Goal: Task Accomplishment & Management: Use online tool/utility

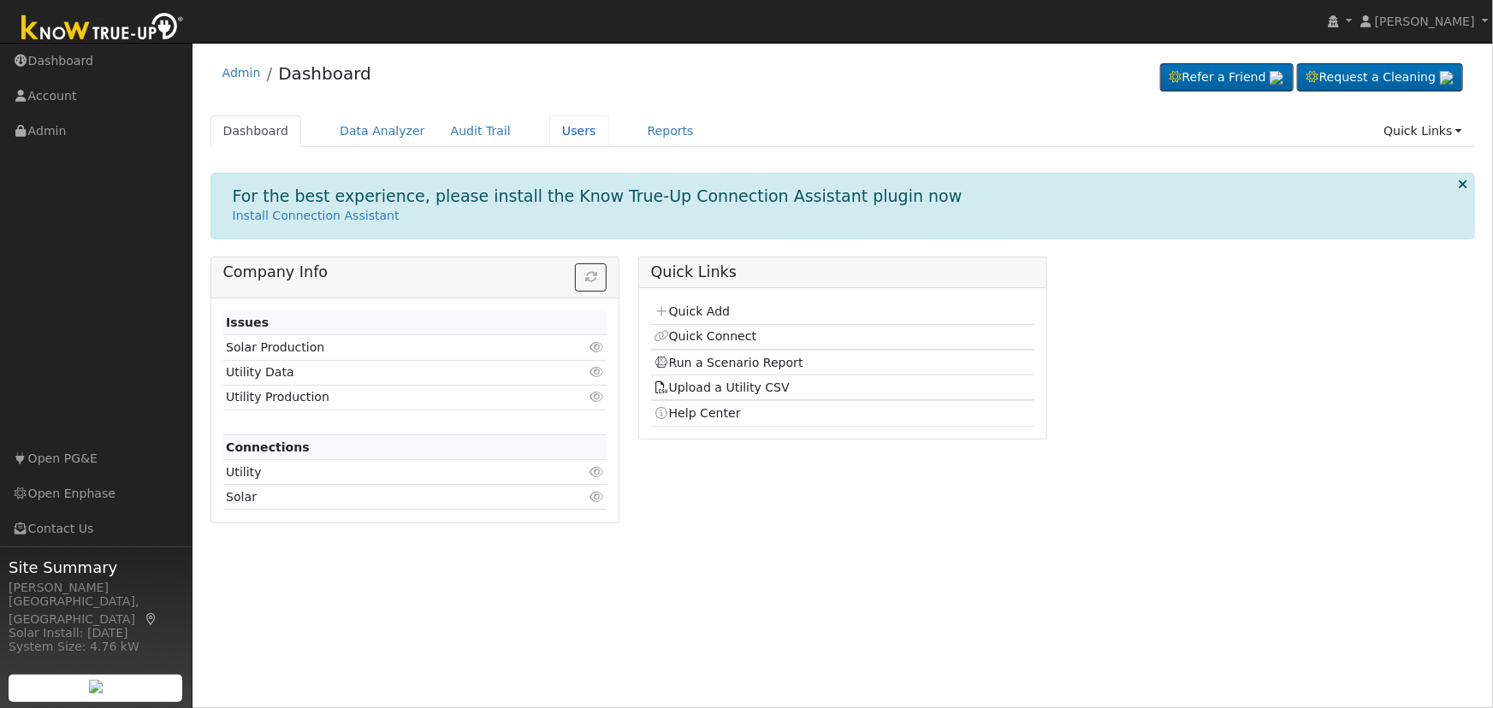
click at [549, 130] on link "Users" at bounding box center [579, 131] width 60 height 32
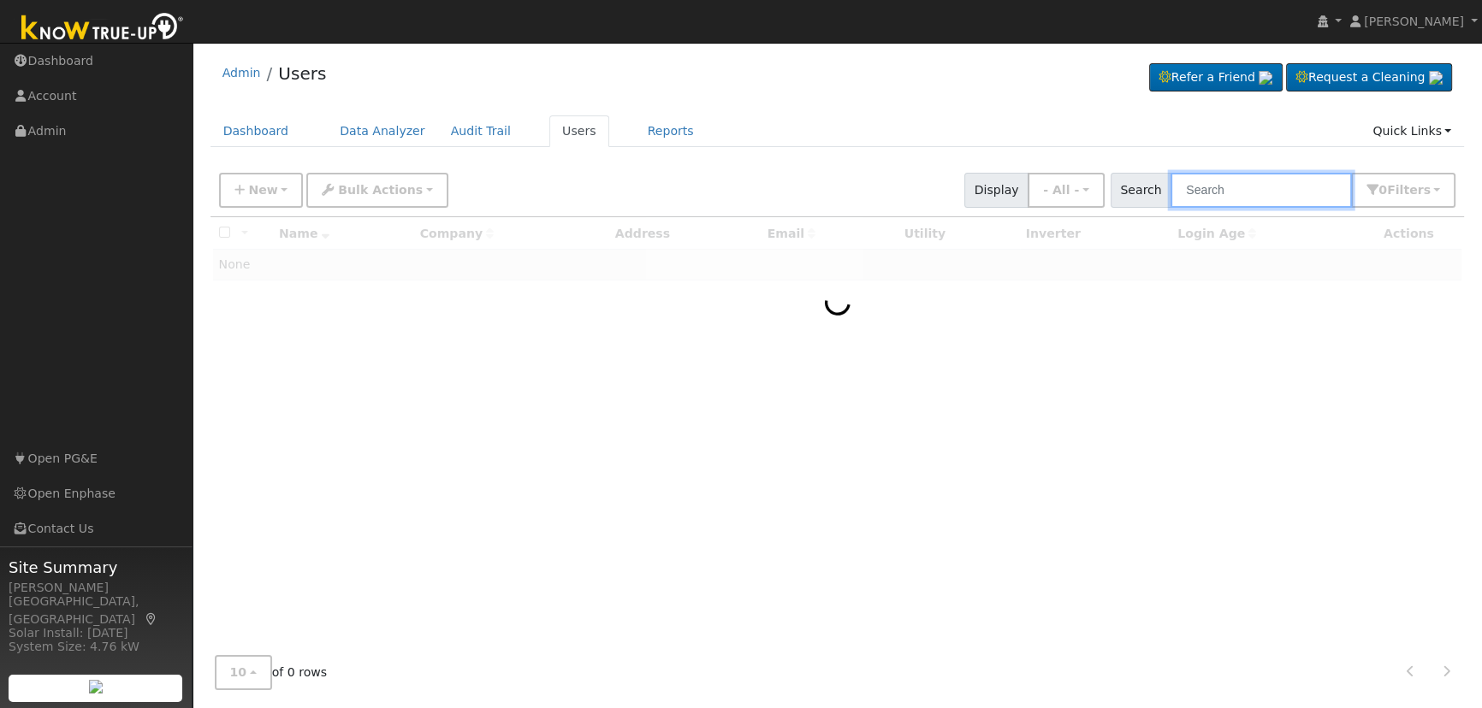
click at [1288, 188] on input "text" at bounding box center [1260, 190] width 181 height 35
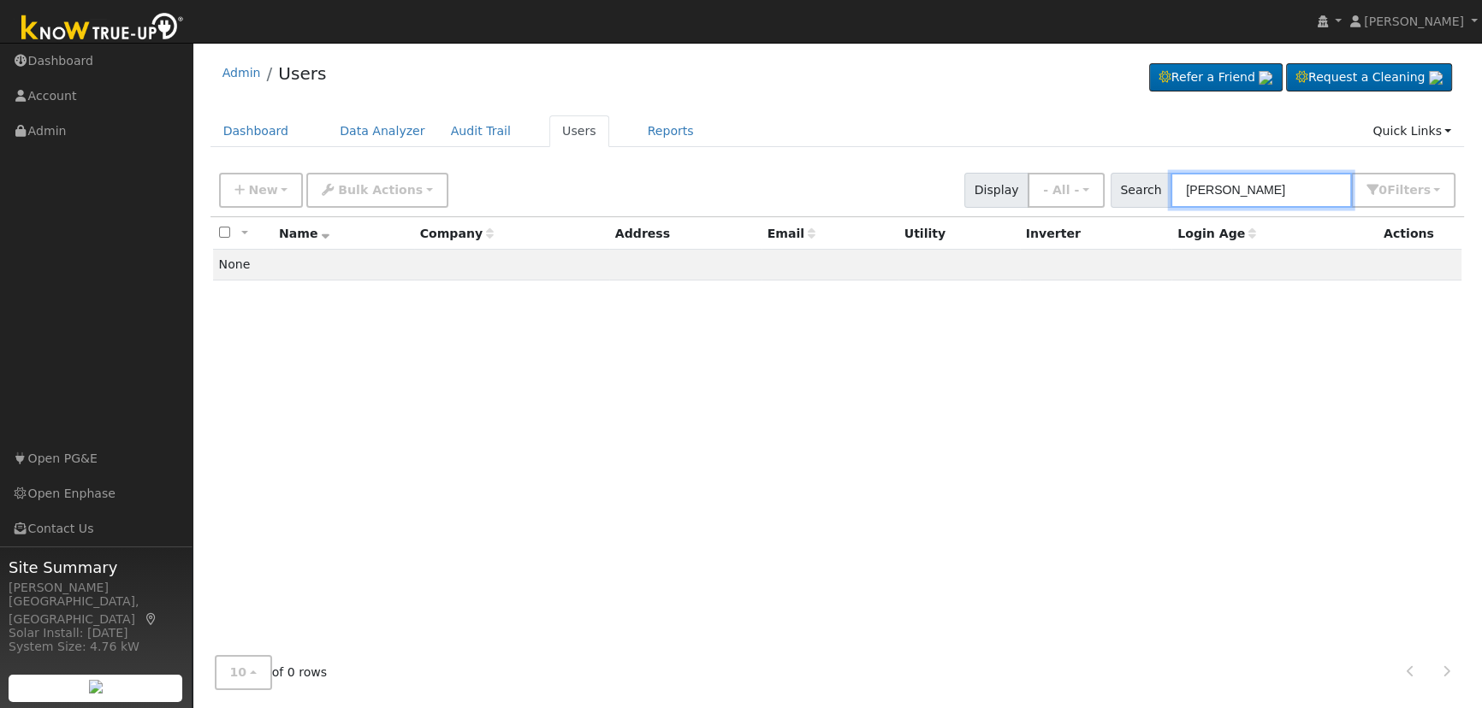
drag, startPoint x: 1219, startPoint y: 189, endPoint x: 1161, endPoint y: 196, distance: 58.6
click at [1161, 196] on div "Search irma herrejon 0 Filter s My accounts Role Show - All - Show Leads Admin …" at bounding box center [1283, 190] width 346 height 35
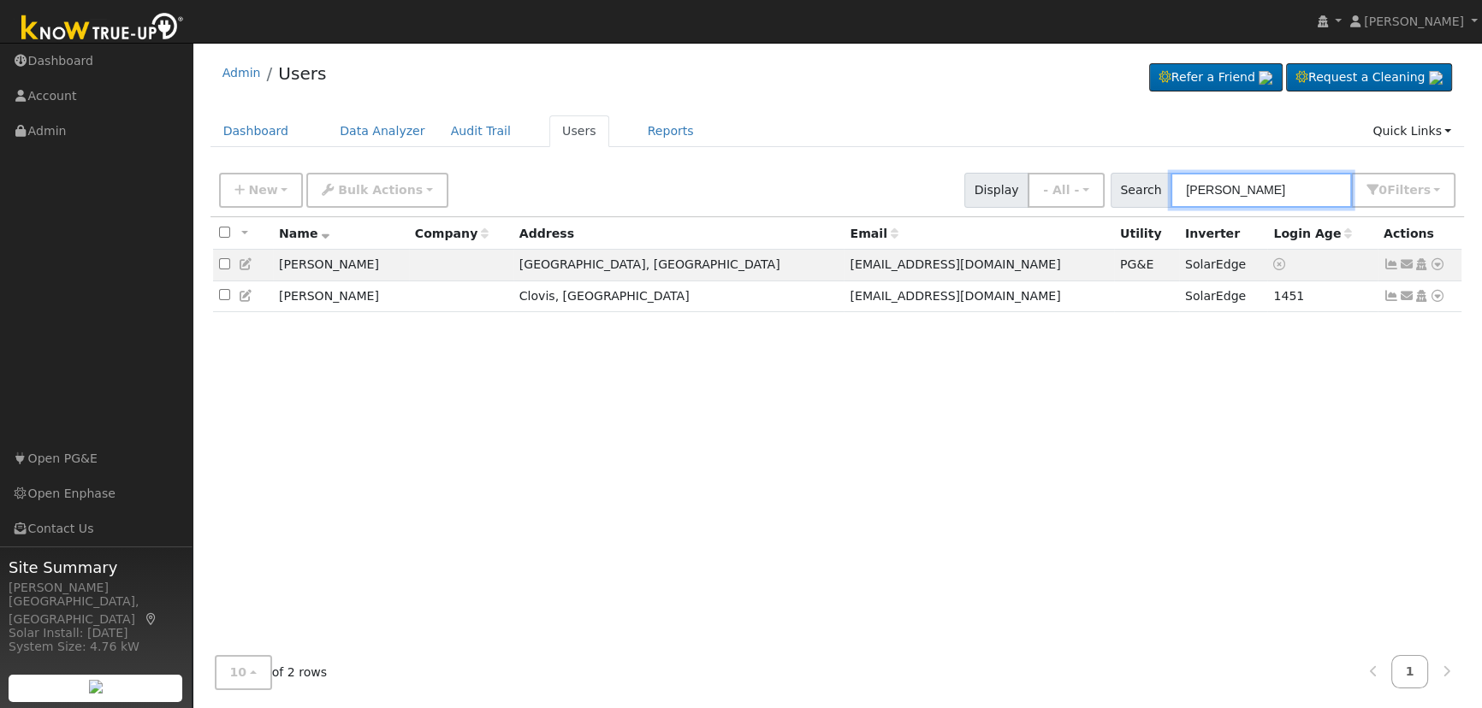
type input "herrejon"
click at [1437, 299] on icon at bounding box center [1437, 296] width 15 height 12
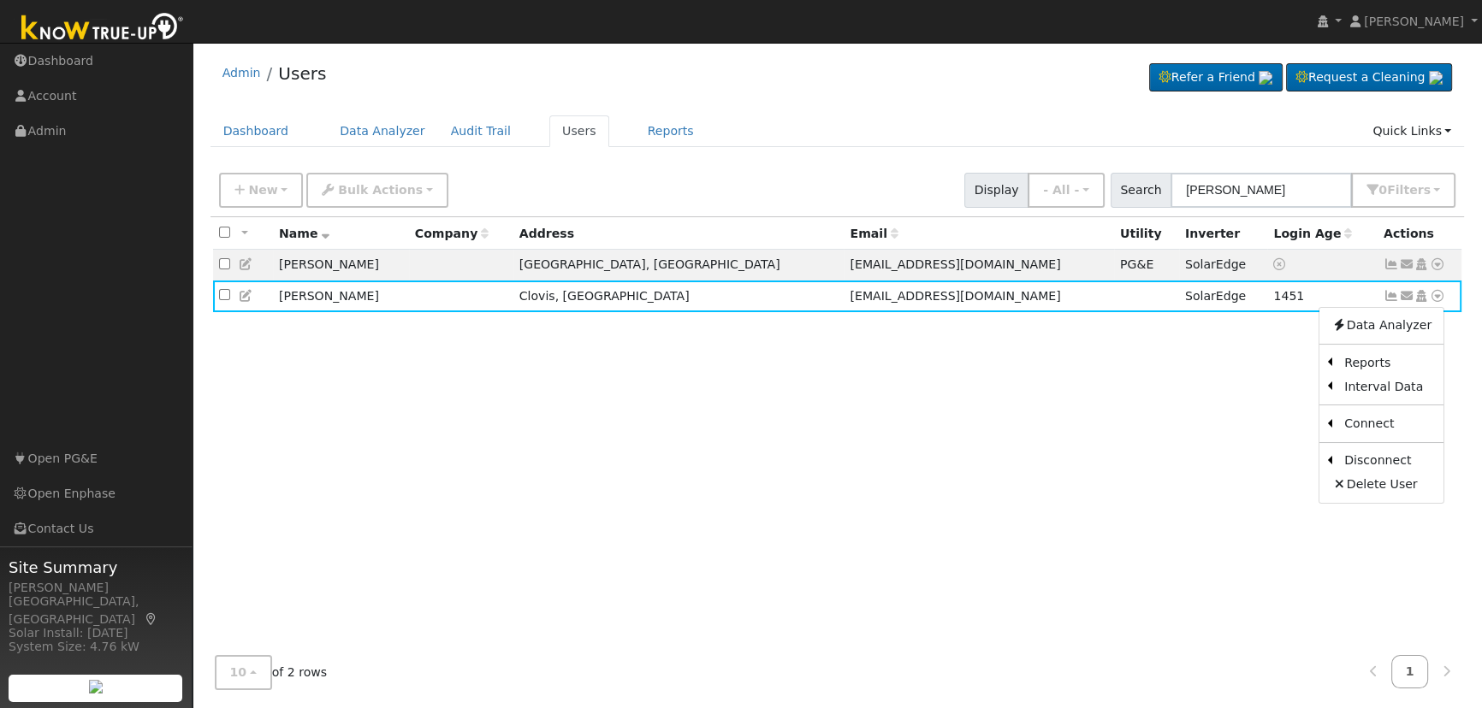
click at [0, 0] on link "Scenario" at bounding box center [0, 0] width 0 height 0
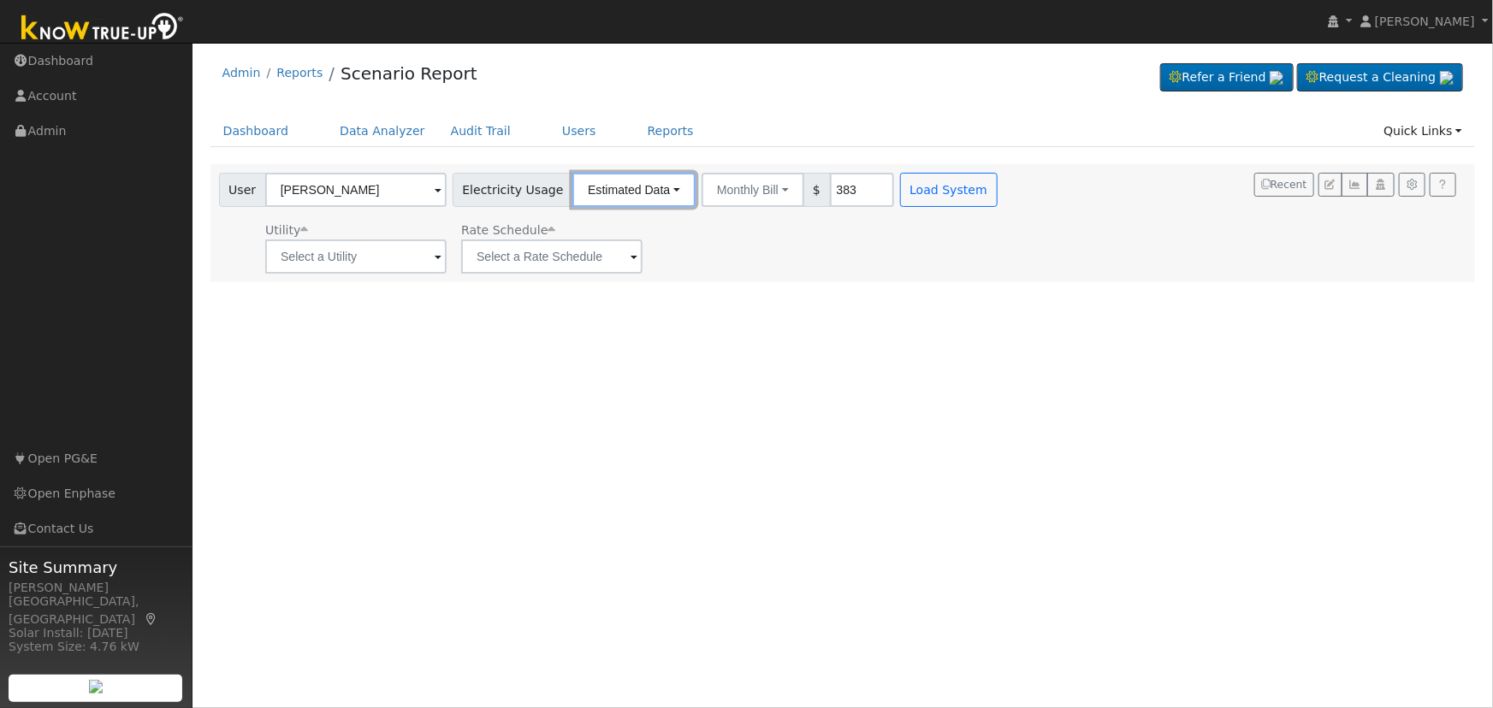
click at [578, 189] on button "Estimated Data" at bounding box center [633, 190] width 123 height 34
click at [607, 231] on link "Connected Data" at bounding box center [633, 228] width 121 height 24
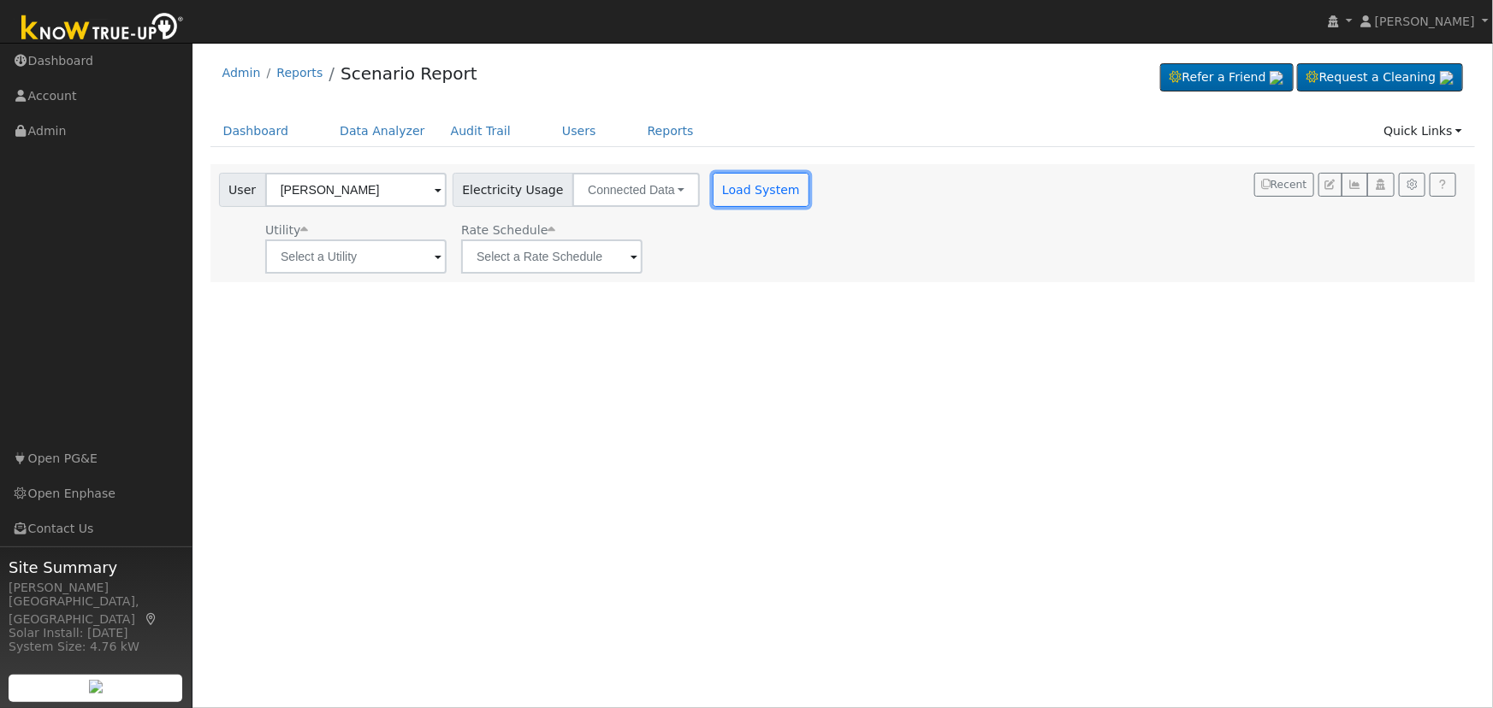
click at [734, 183] on button "Load System" at bounding box center [762, 190] width 98 height 34
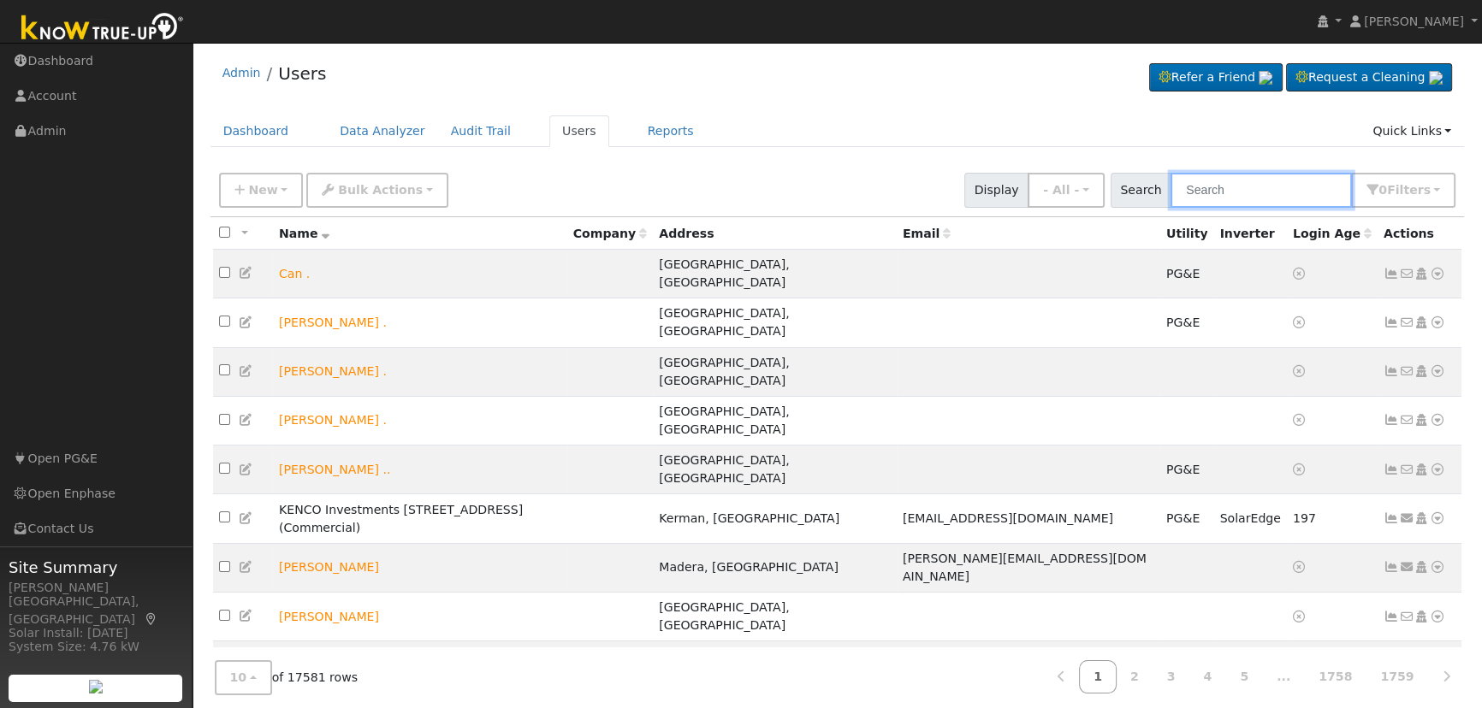
click at [1249, 175] on input "text" at bounding box center [1260, 190] width 181 height 35
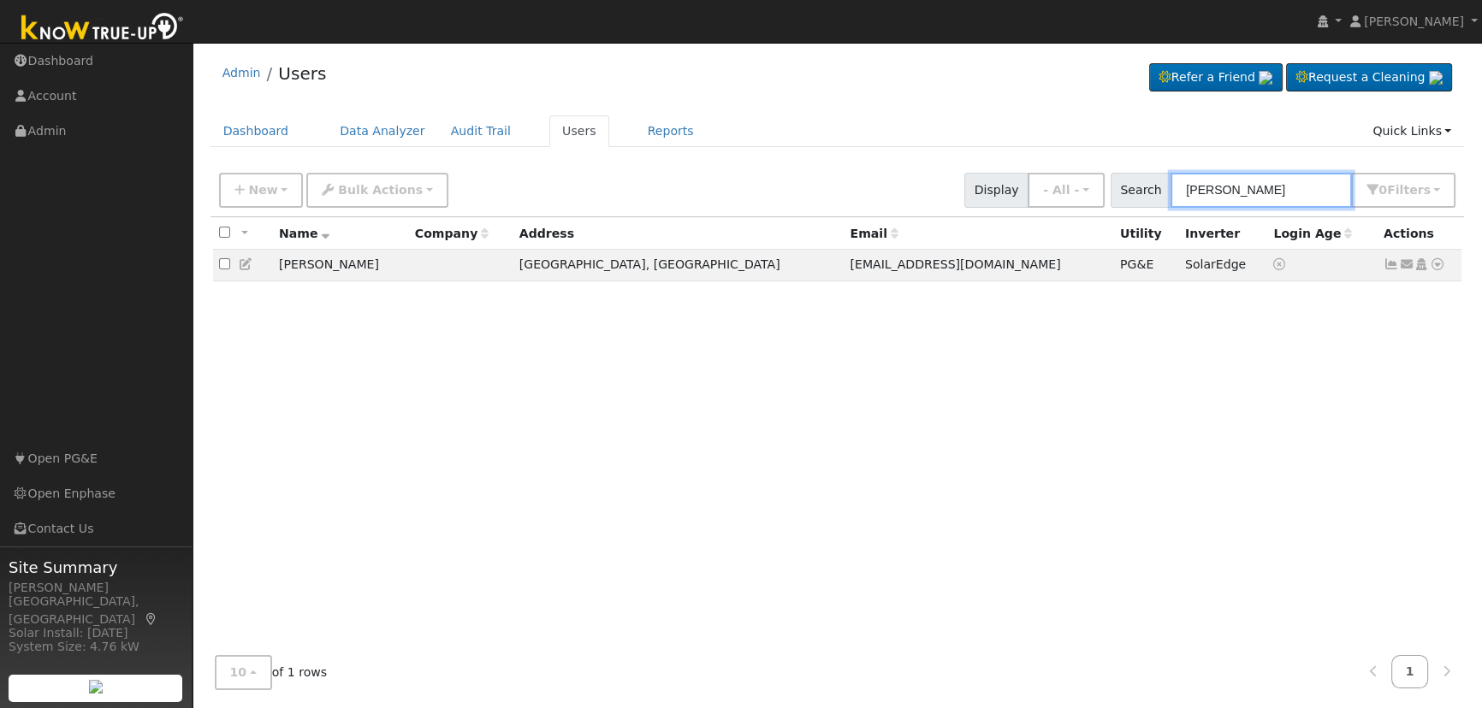
type input "erica herrejon"
click at [1436, 267] on icon at bounding box center [1437, 264] width 15 height 12
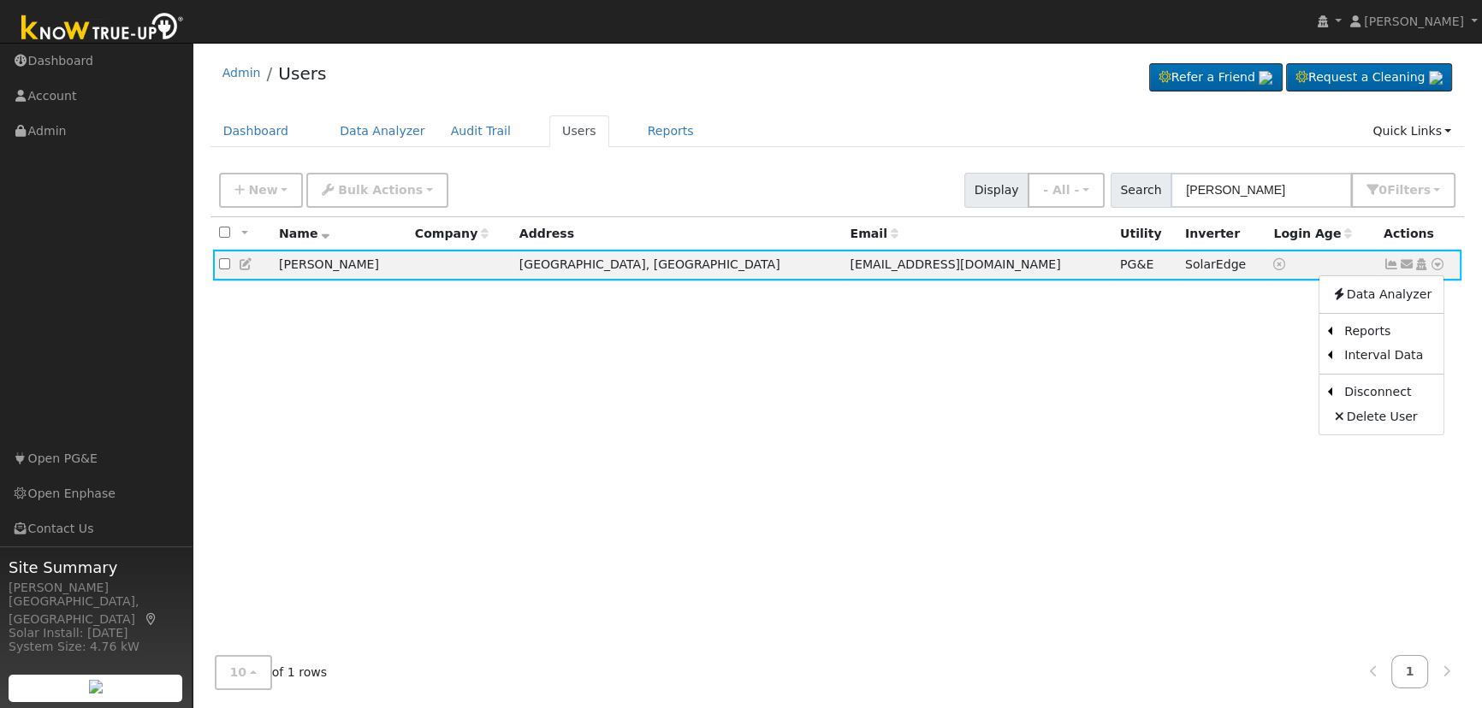
click at [0, 0] on link "Scenario" at bounding box center [0, 0] width 0 height 0
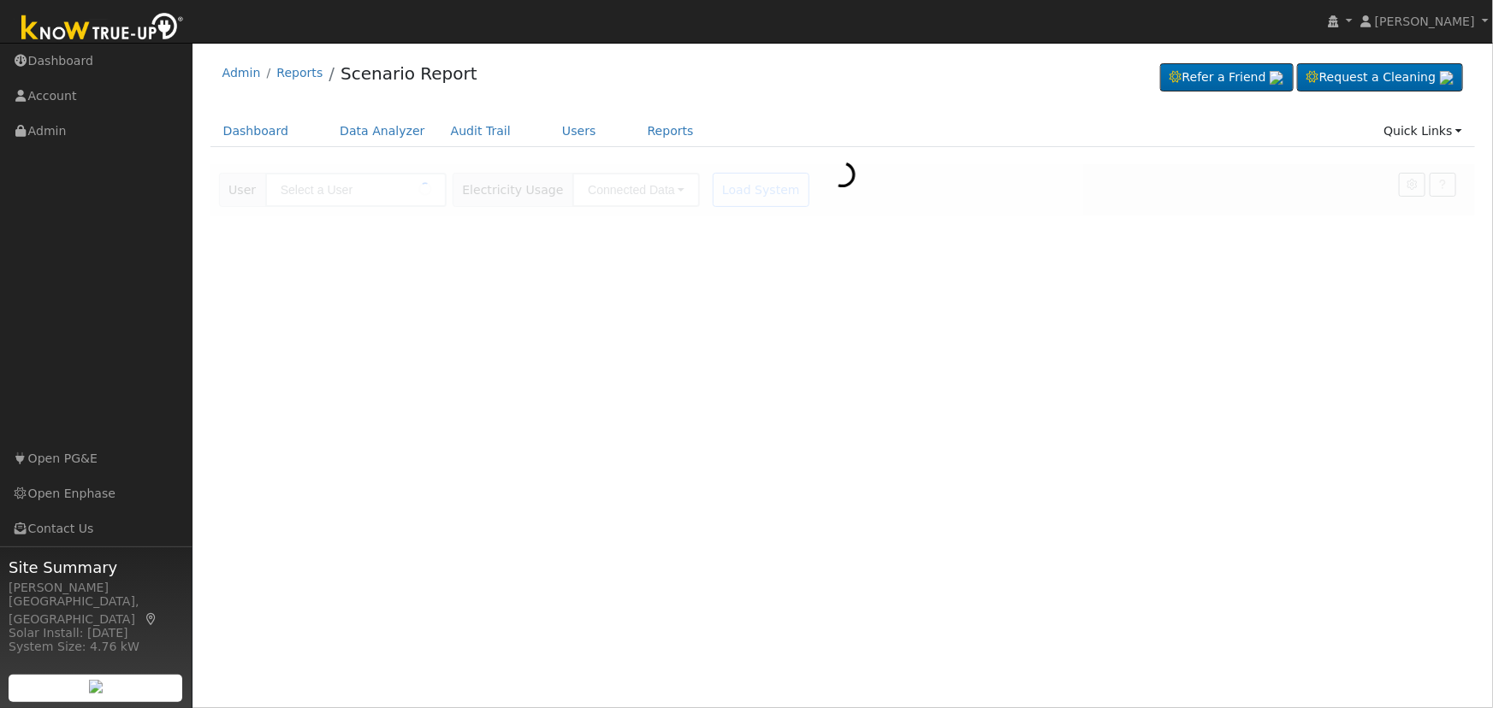
type input "[PERSON_NAME]"
type input "Pacific Gas & Electric"
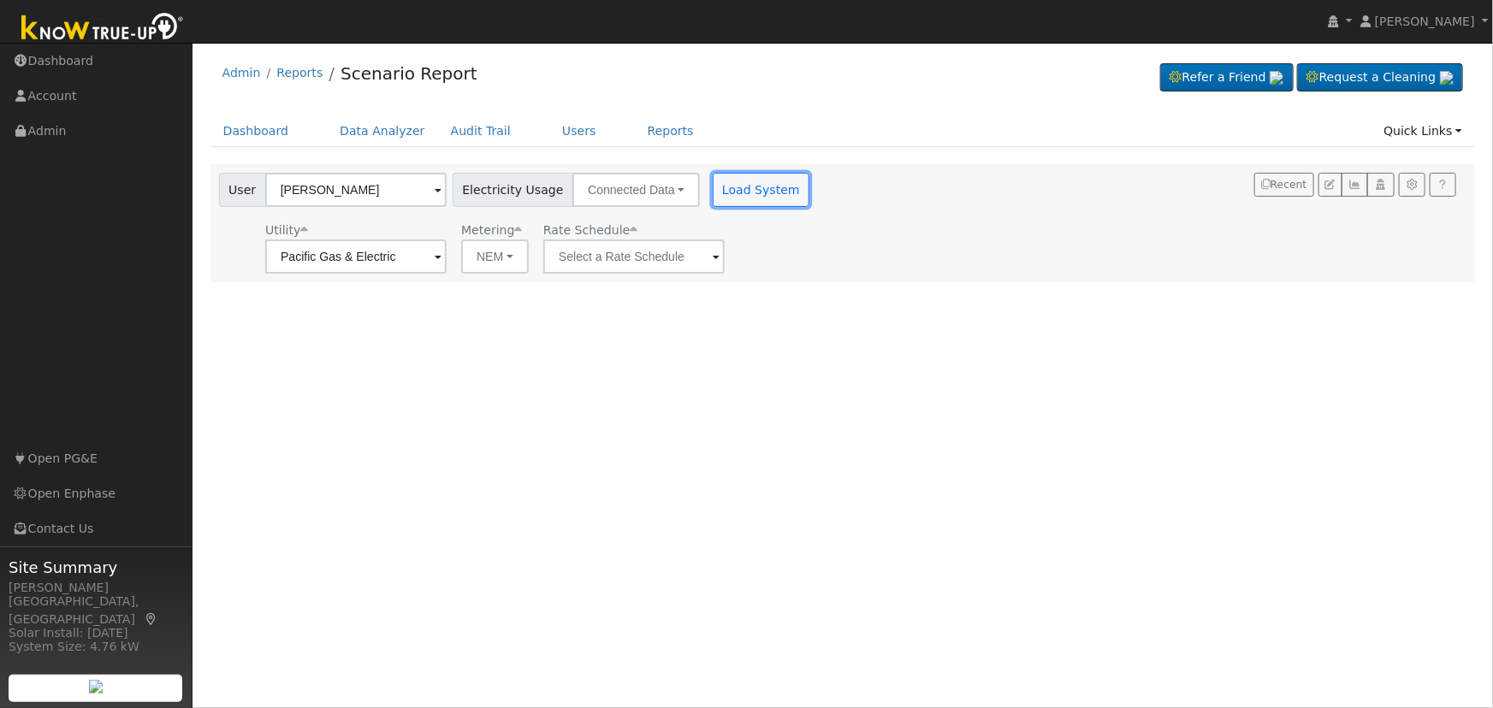
click at [736, 188] on button "Load System" at bounding box center [762, 190] width 98 height 34
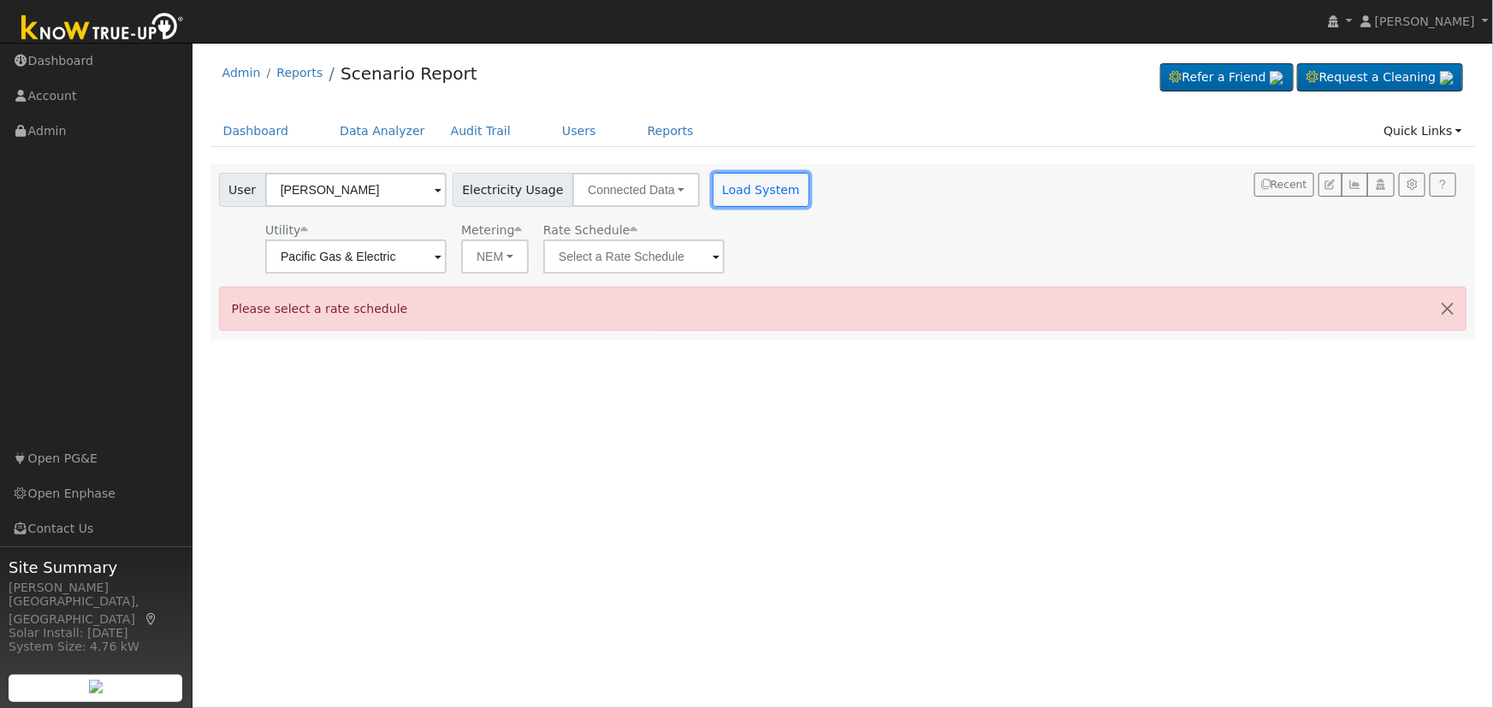
click at [774, 204] on button "Load System" at bounding box center [762, 190] width 98 height 34
click at [447, 260] on input "text" at bounding box center [355, 257] width 181 height 34
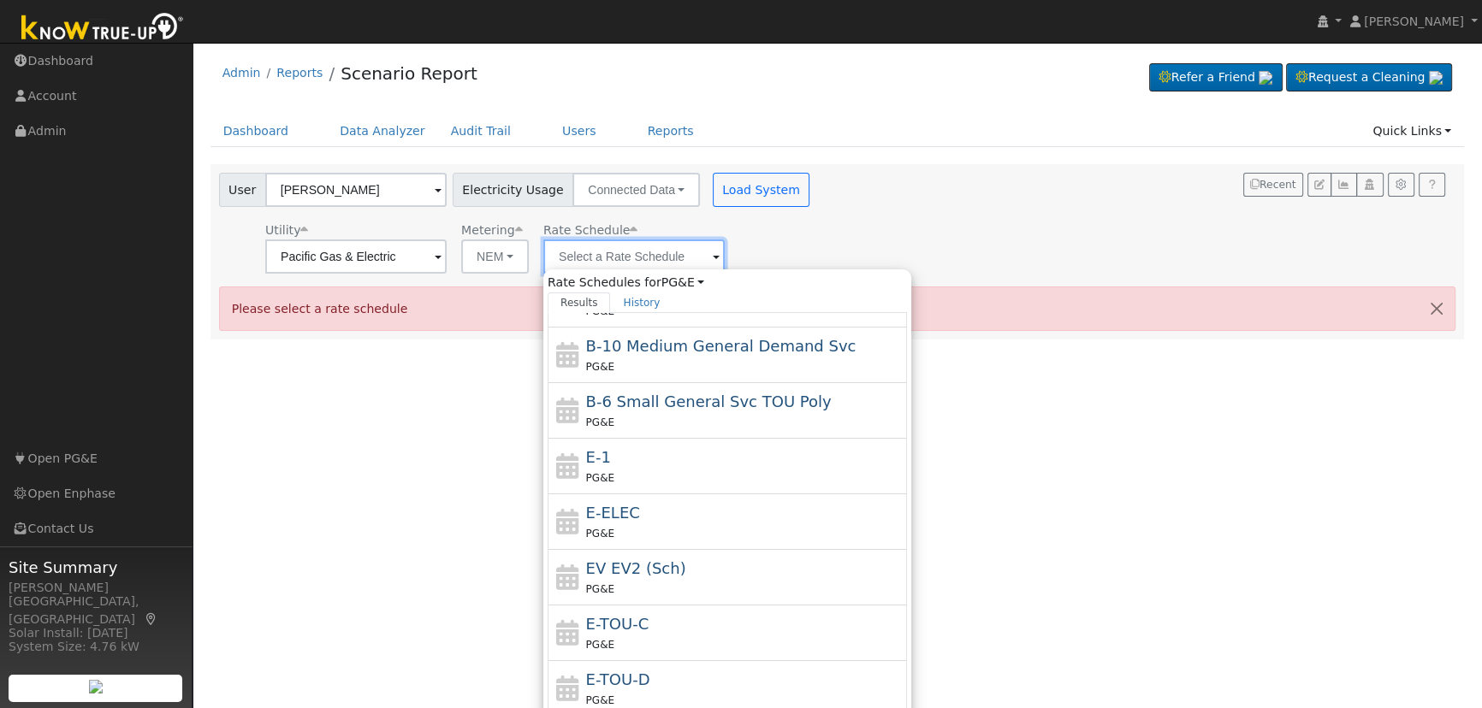
scroll to position [155, 0]
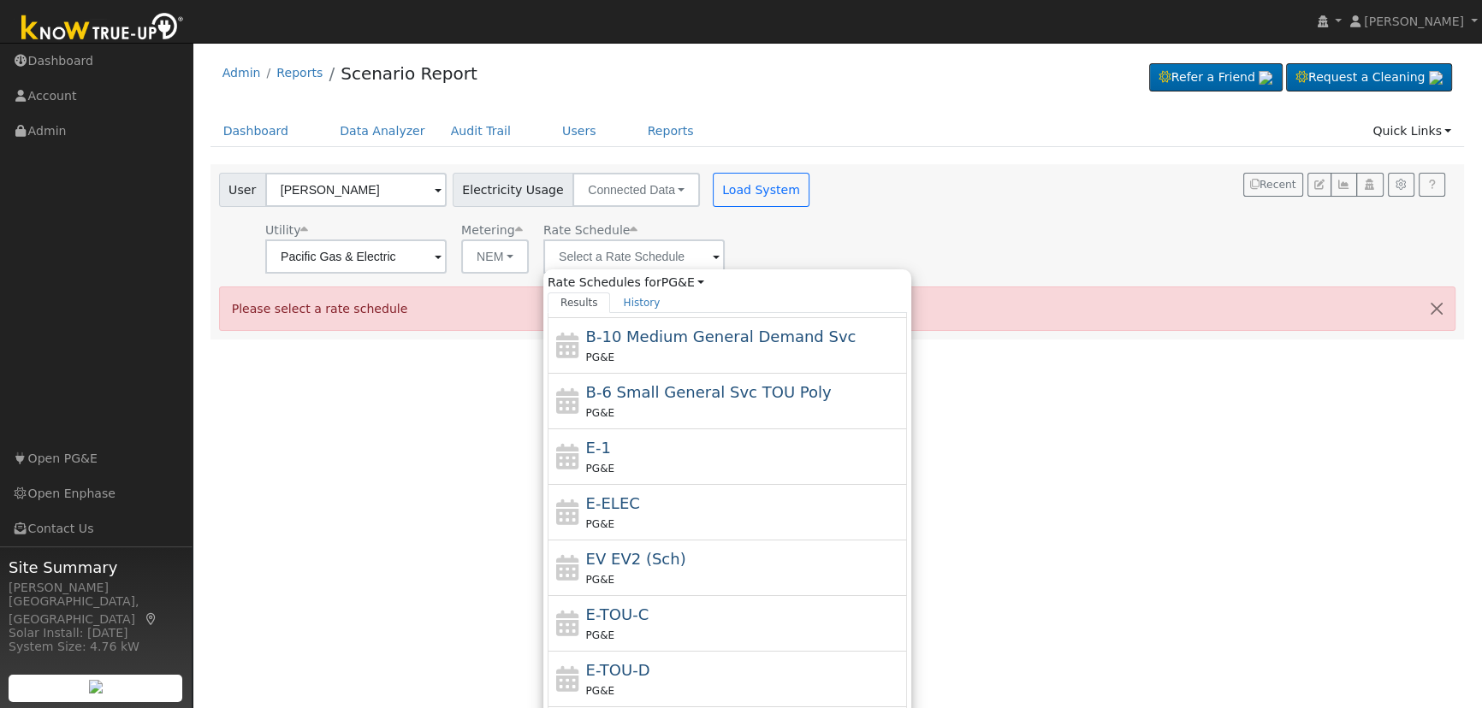
click at [667, 668] on div "E-TOU-D PG&E" at bounding box center [744, 679] width 317 height 41
type input "E-TOU-D"
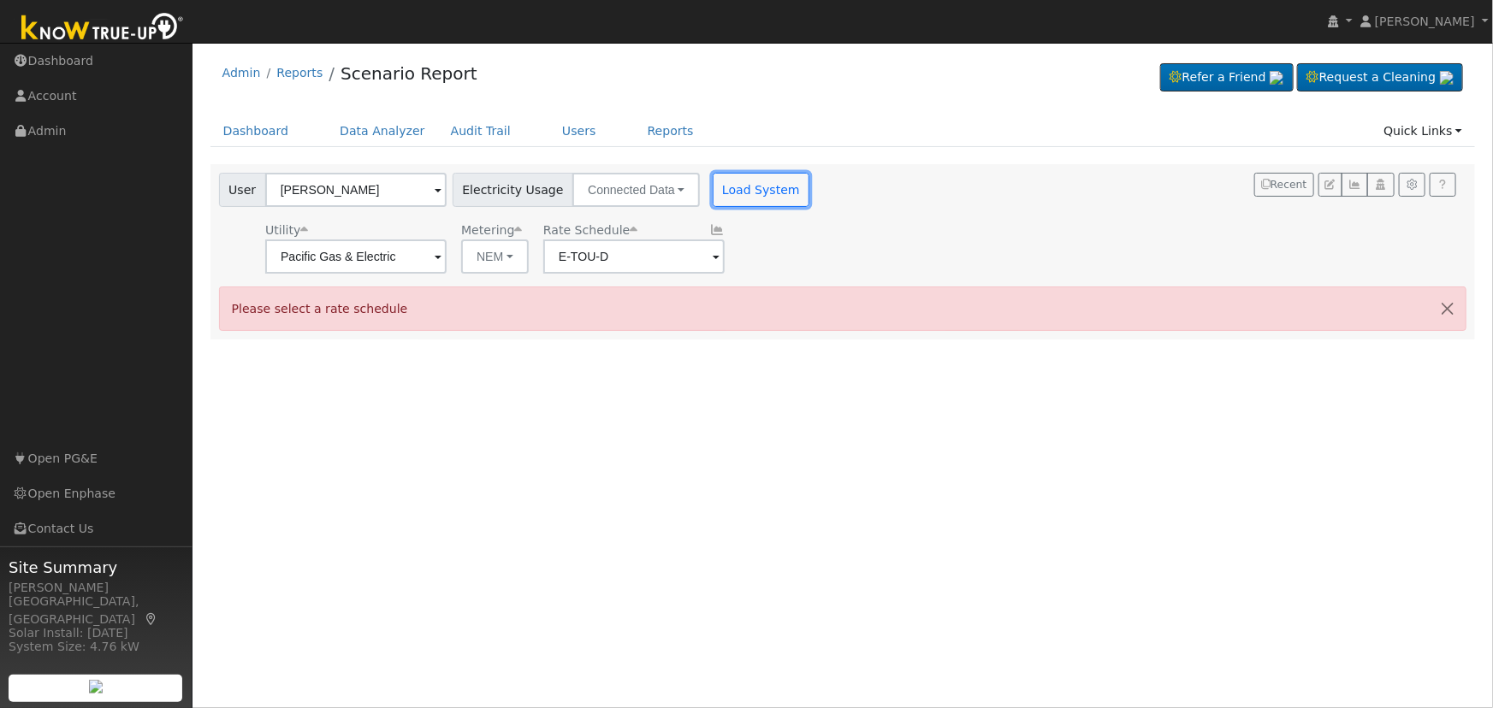
click at [731, 178] on button "Load System" at bounding box center [762, 190] width 98 height 34
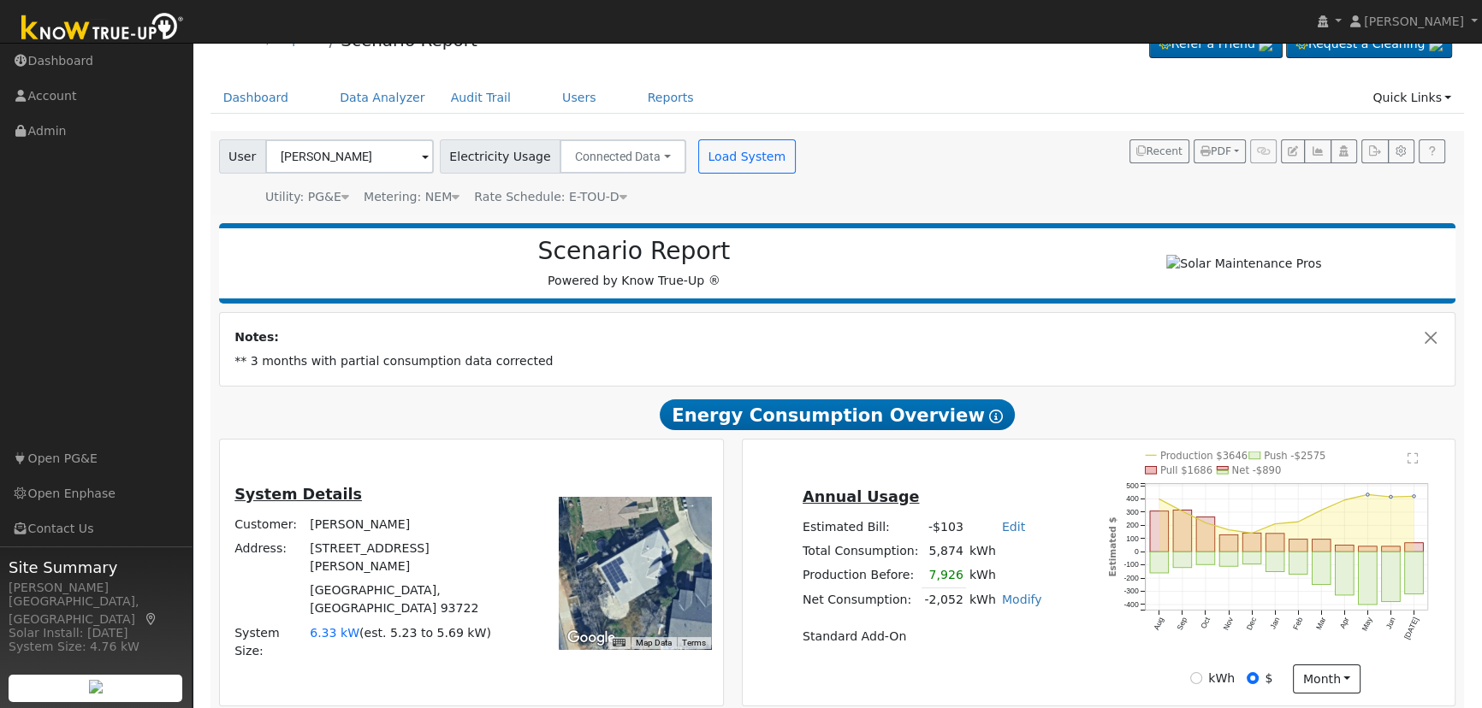
scroll to position [0, 0]
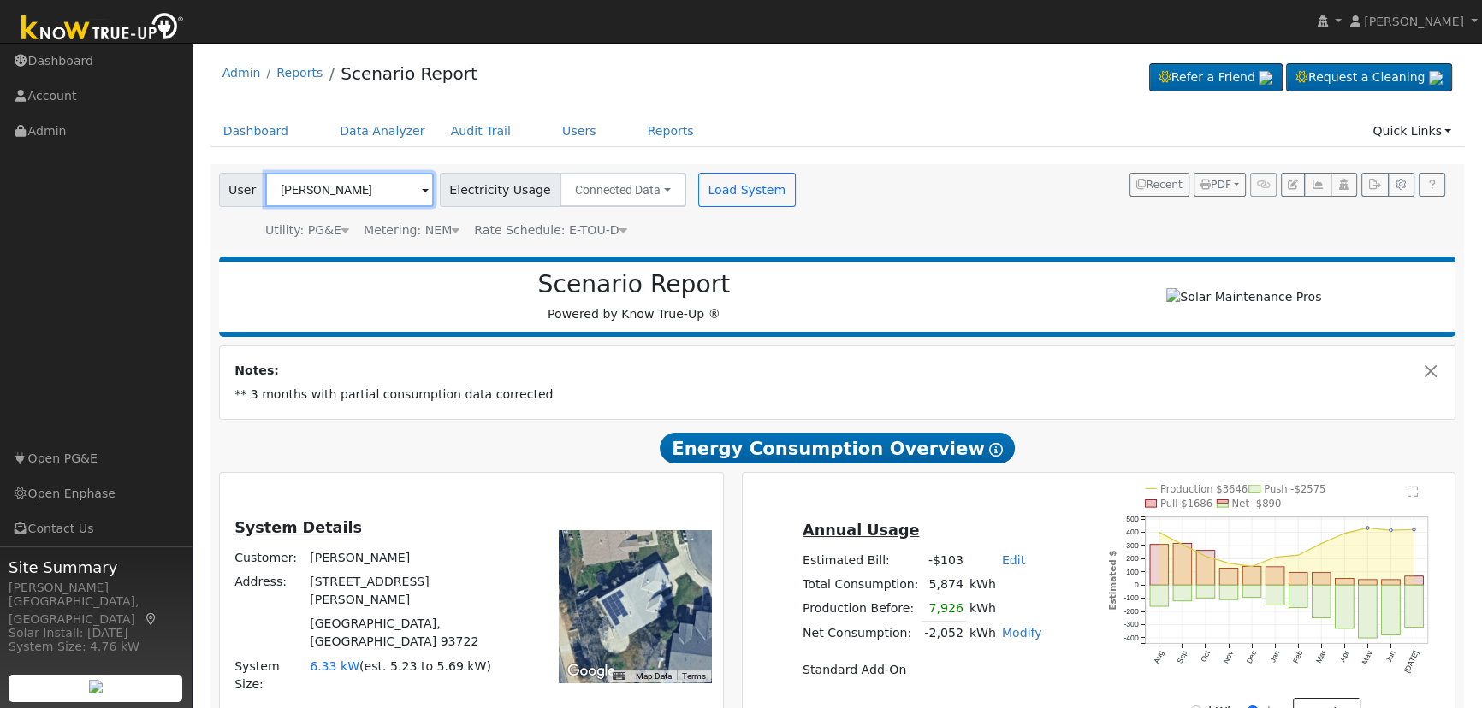
click at [367, 188] on input "[PERSON_NAME]" at bounding box center [349, 190] width 169 height 34
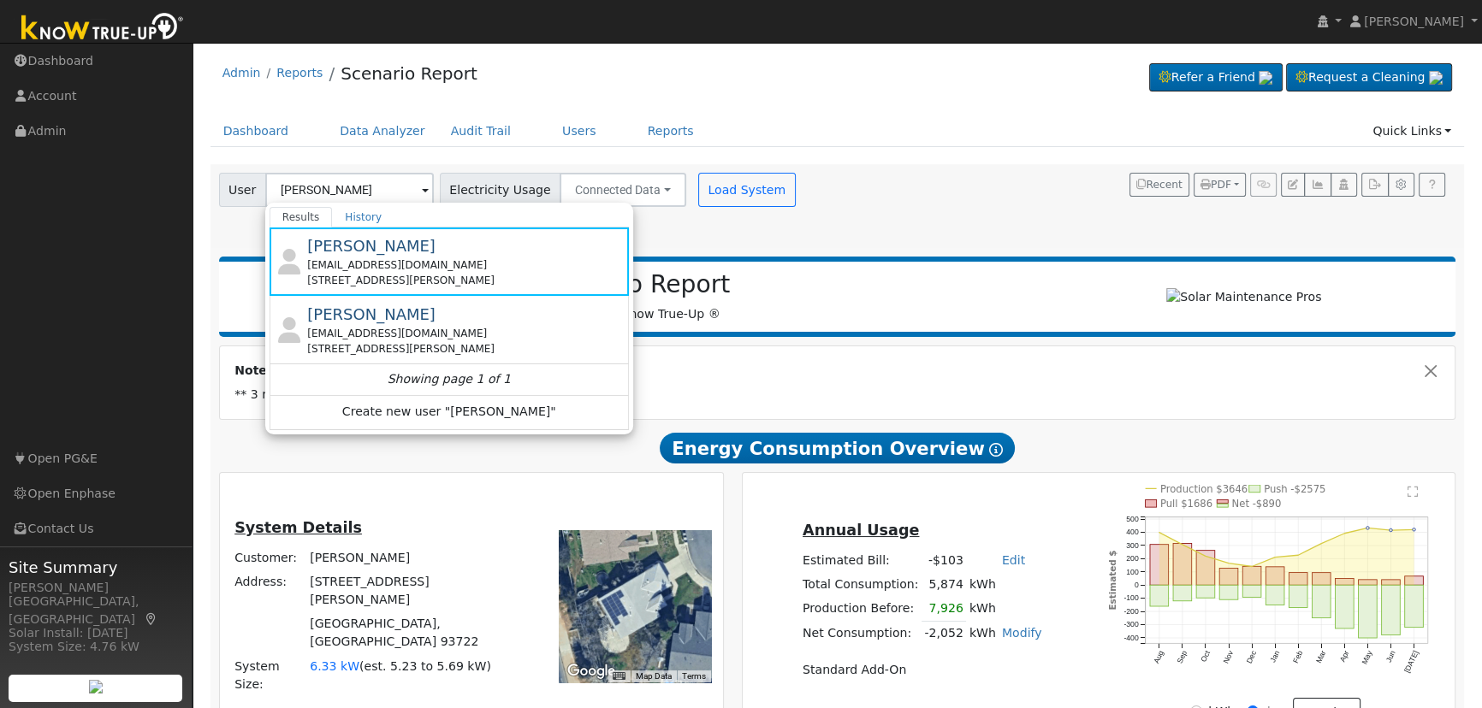
click at [401, 338] on div "irmaherrejon@sbcglobal.net" at bounding box center [465, 333] width 317 height 15
type input "Javier Herrejon"
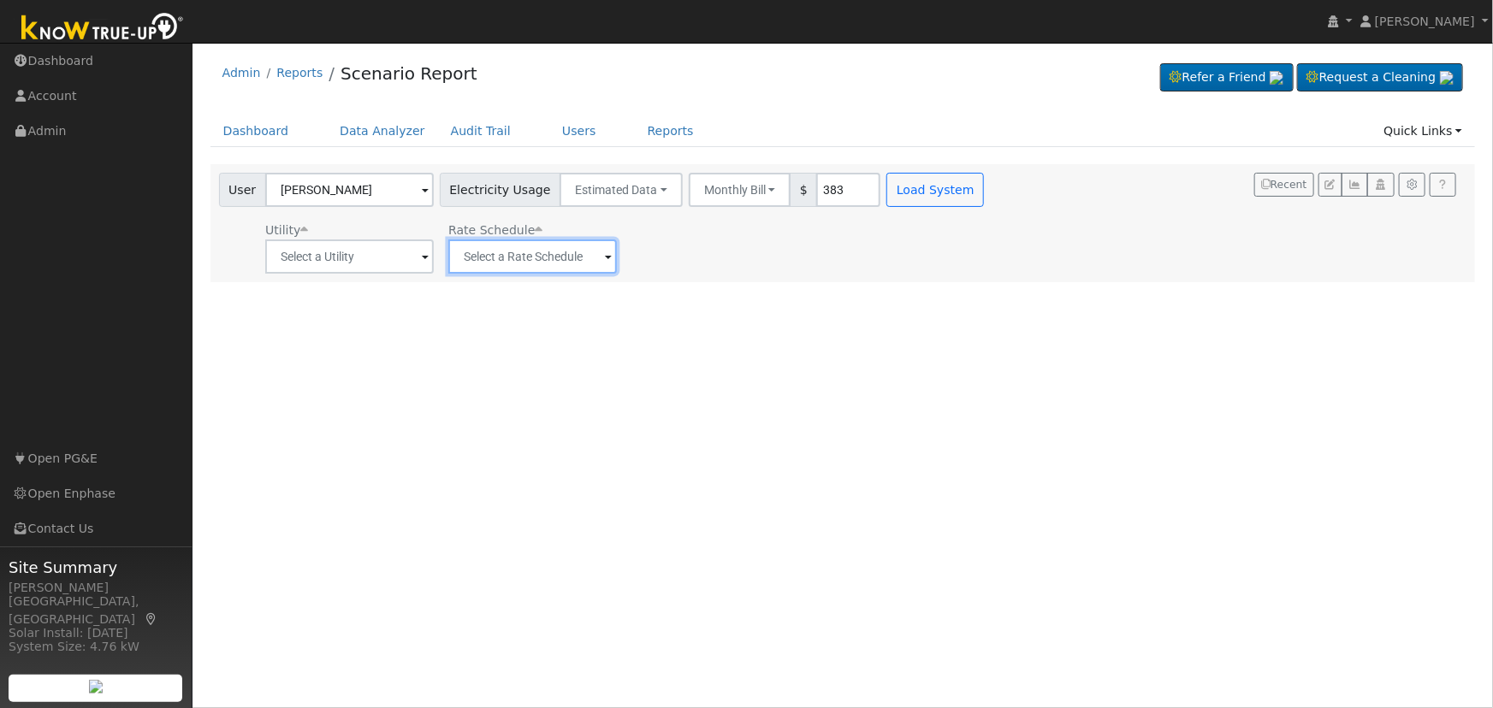
click at [434, 248] on input "text" at bounding box center [349, 257] width 169 height 34
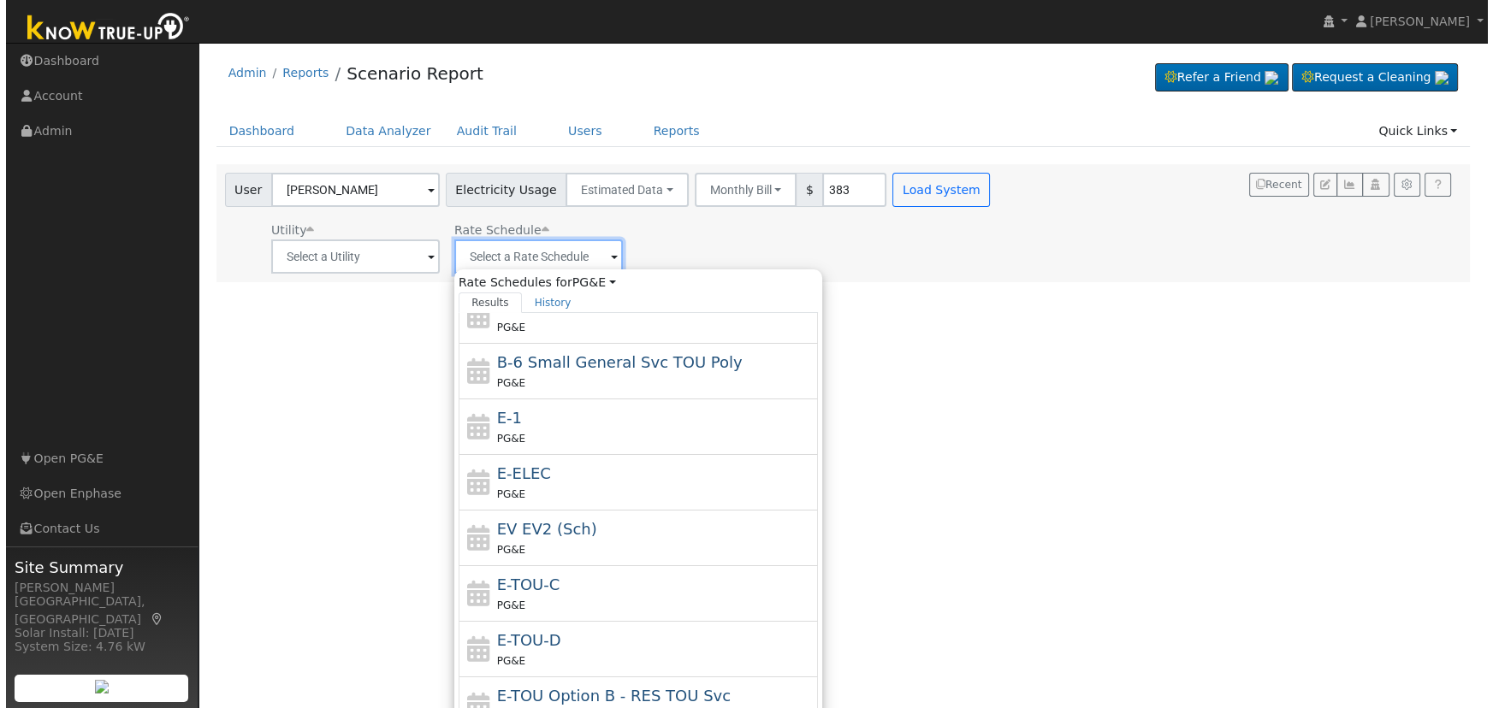
scroll to position [186, 0]
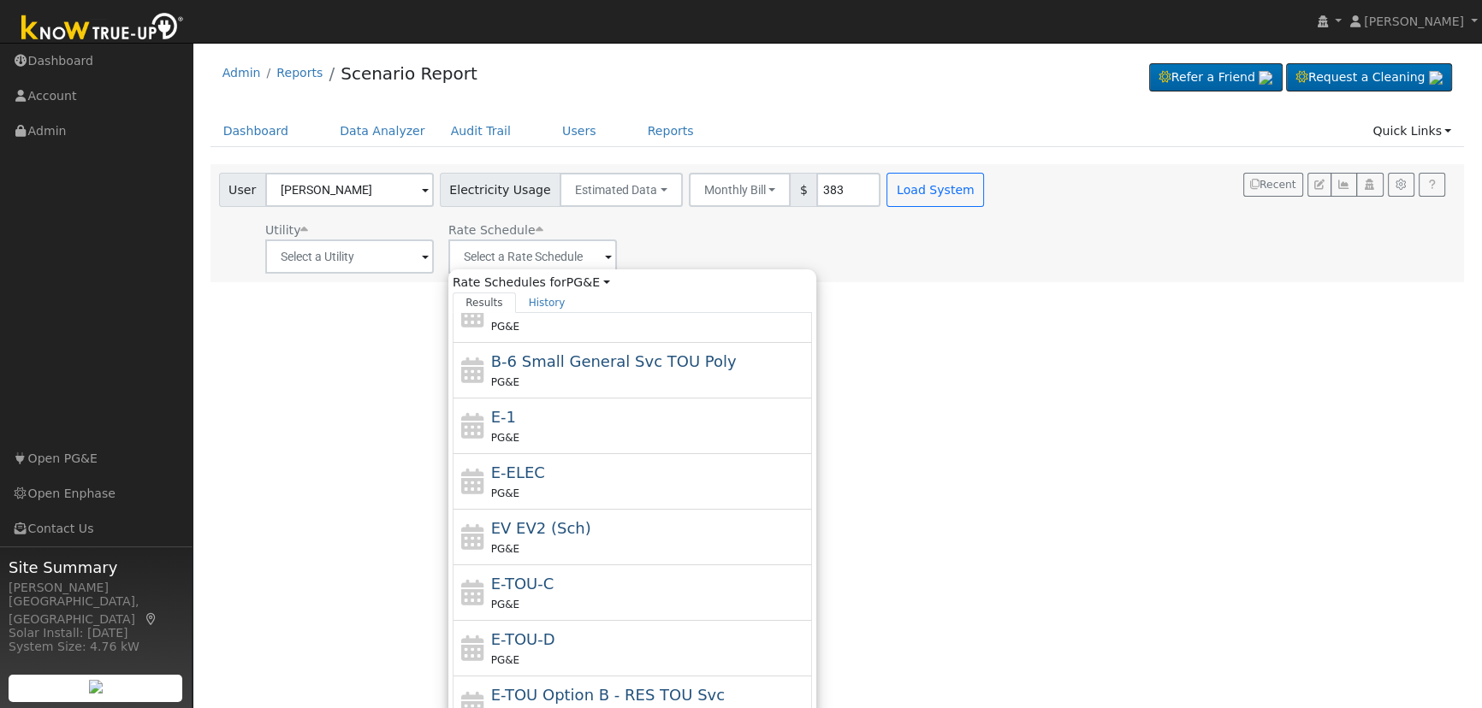
click at [574, 653] on div "PG&E" at bounding box center [649, 660] width 317 height 18
type input "E-TOU-D"
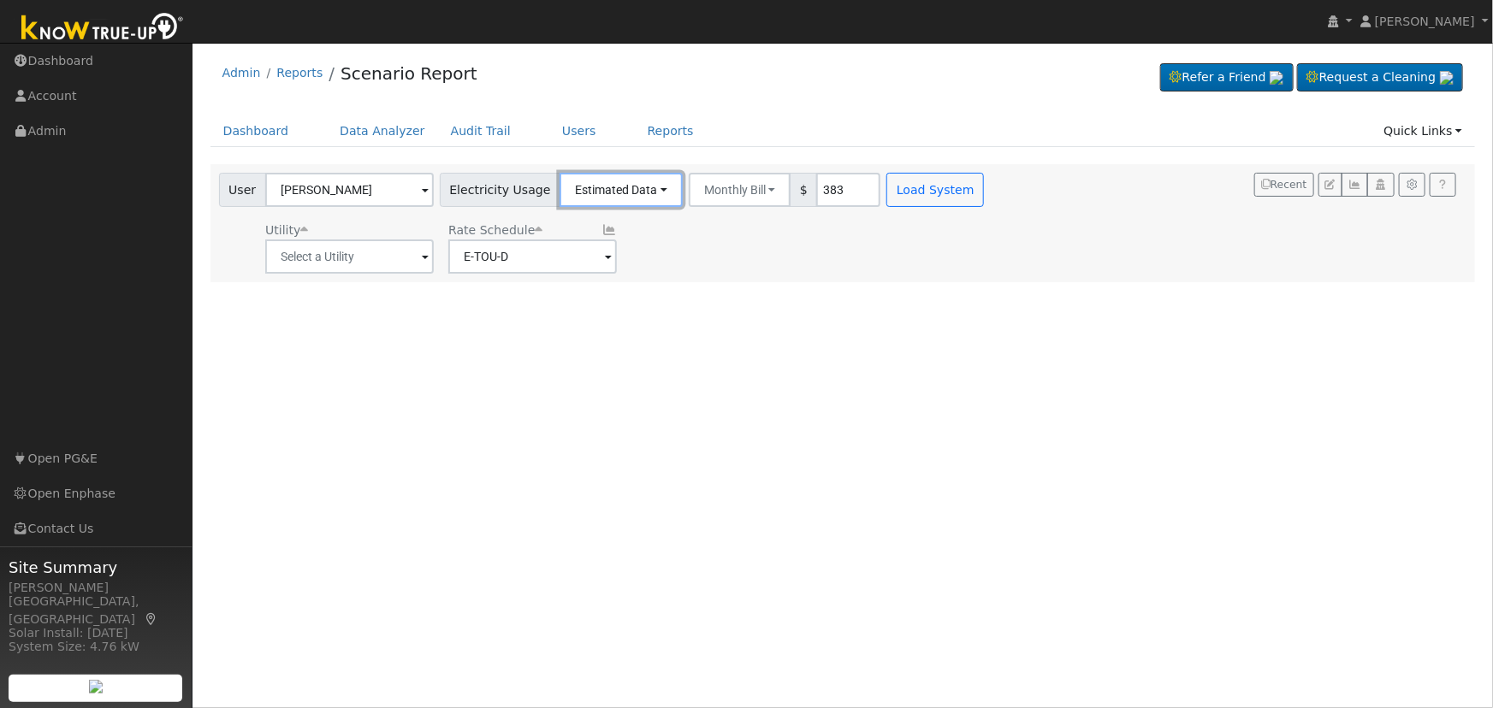
click at [613, 187] on button "Estimated Data" at bounding box center [620, 190] width 123 height 34
click at [600, 237] on link "Connected Data" at bounding box center [619, 228] width 121 height 24
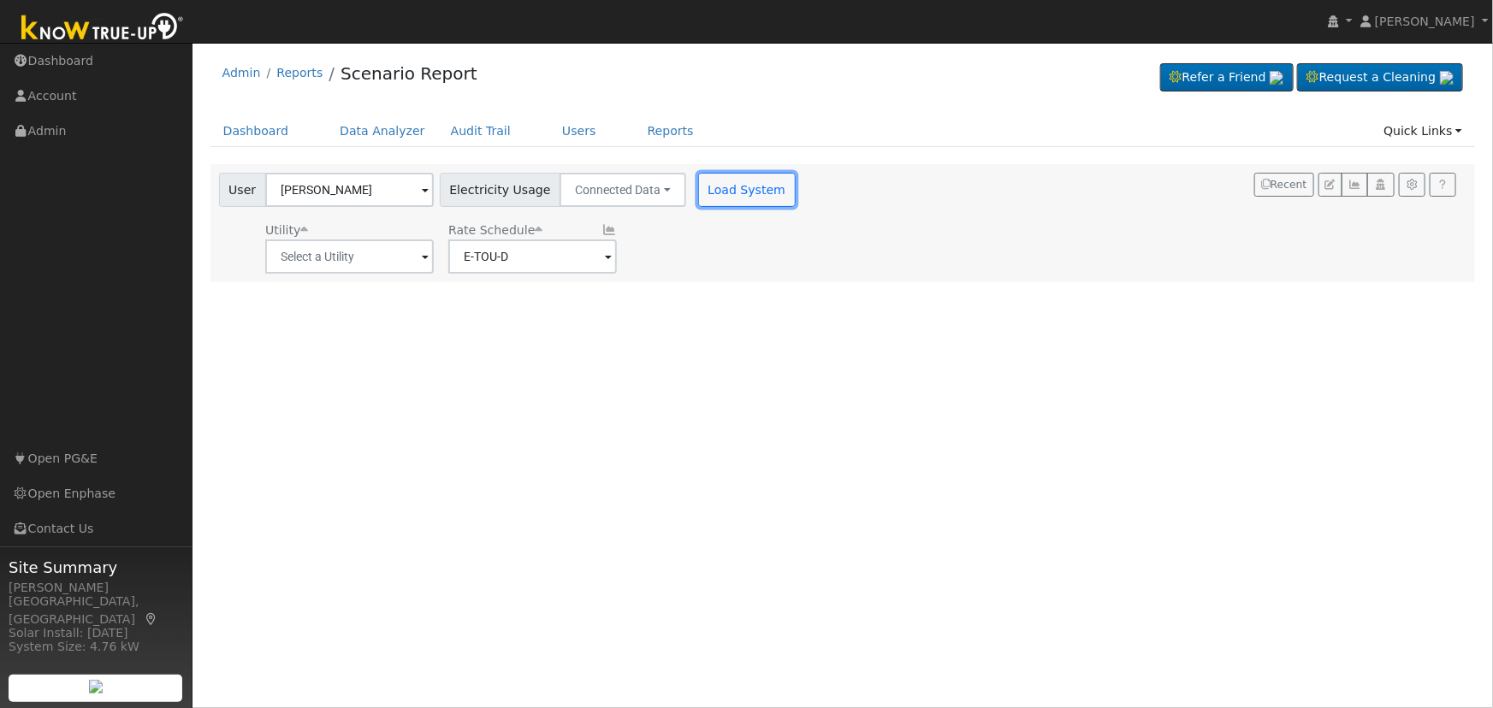
click at [743, 196] on button "Load System" at bounding box center [747, 190] width 98 height 34
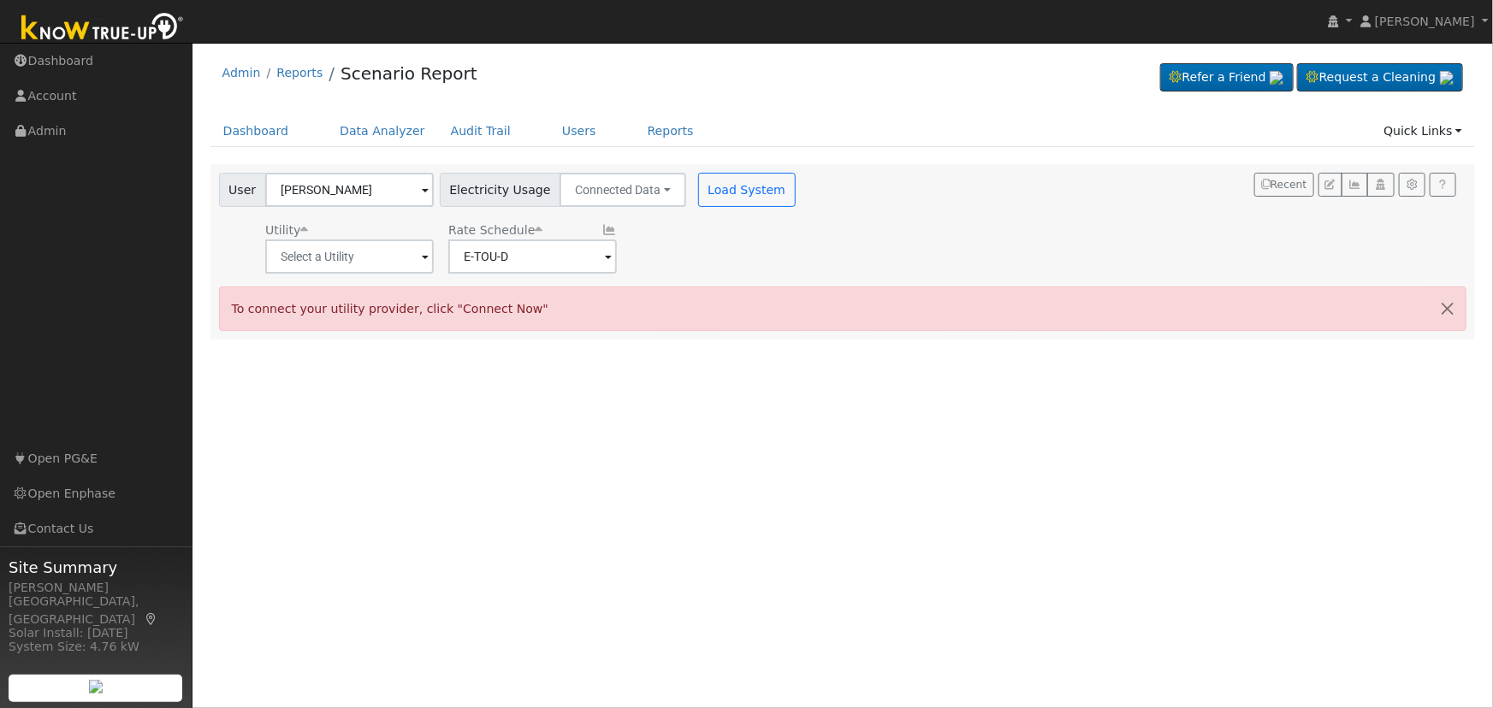
click at [423, 261] on span at bounding box center [425, 258] width 7 height 20
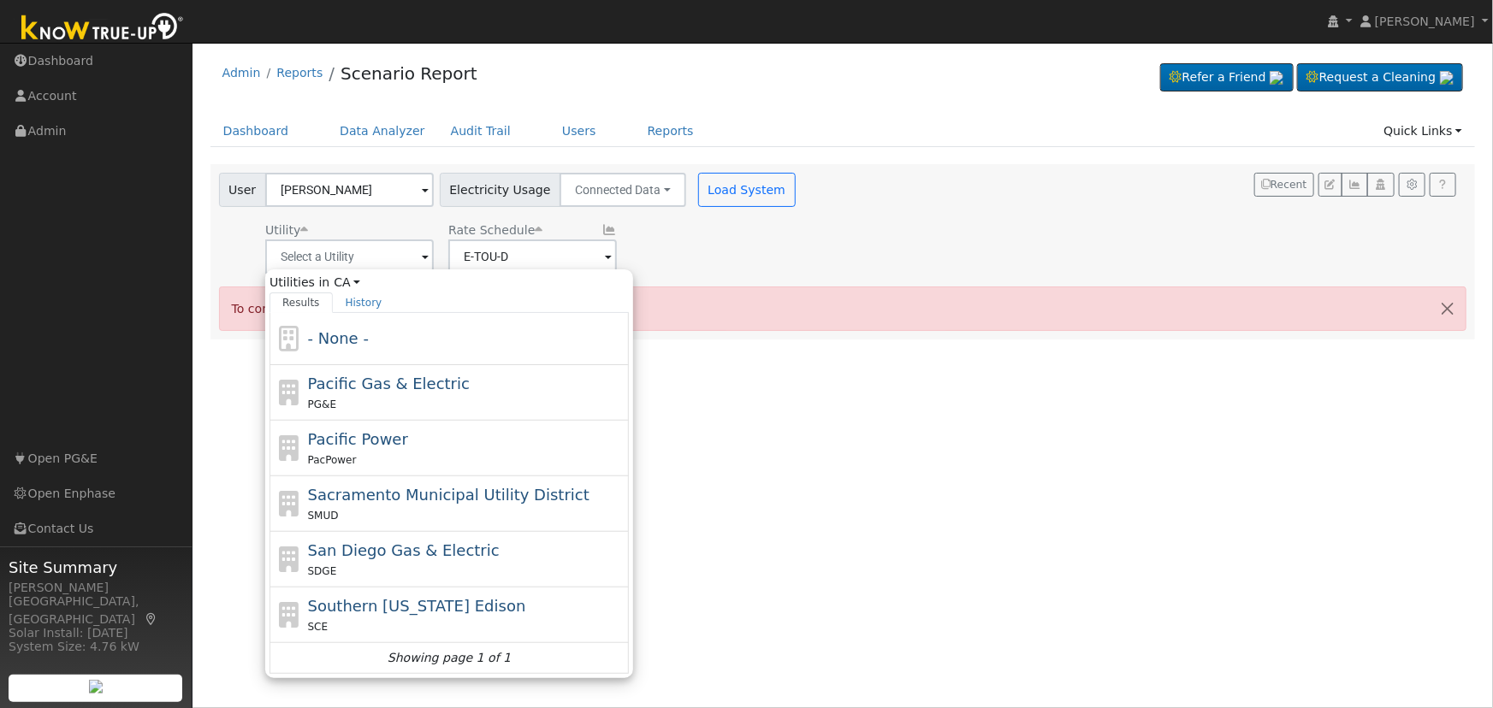
click at [403, 395] on div "PG&E" at bounding box center [466, 404] width 317 height 18
type input "Pacific Gas & Electric"
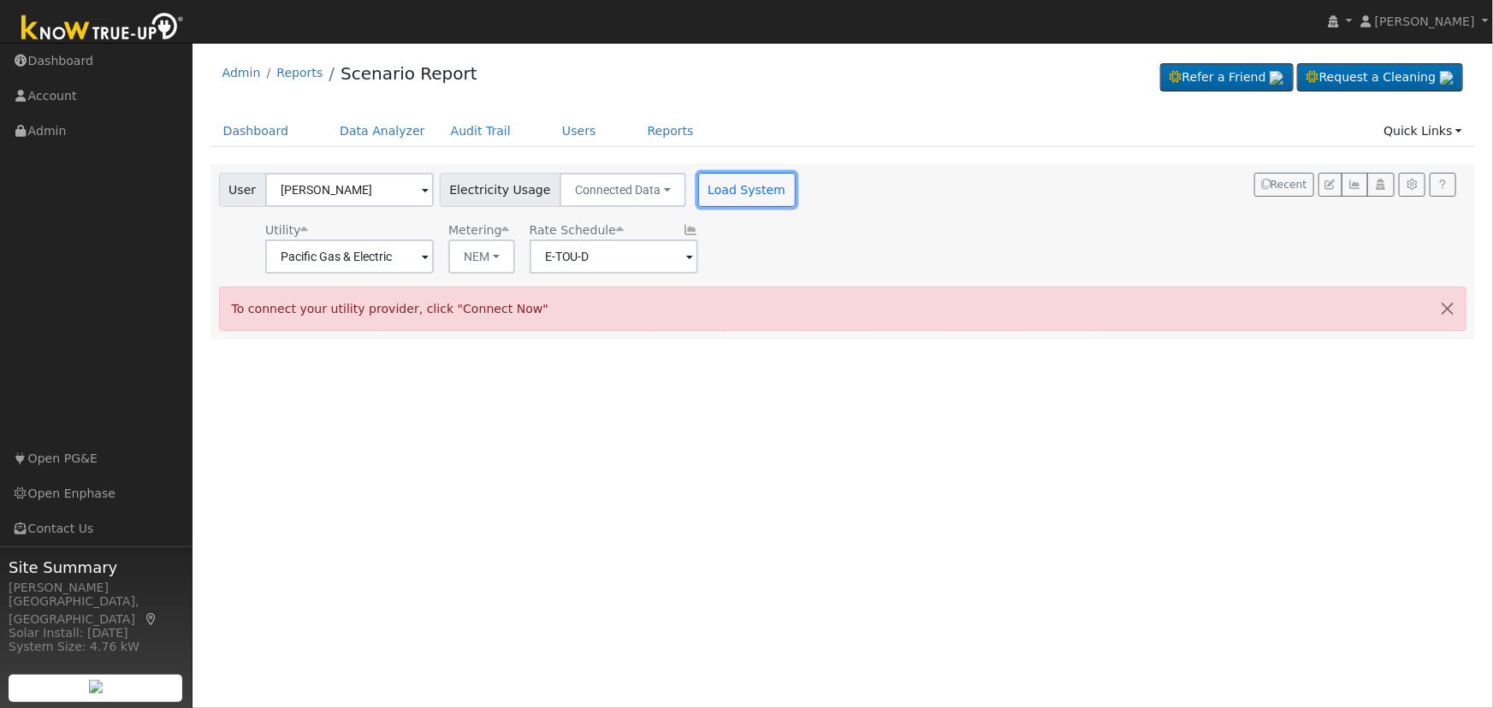
click at [726, 193] on button "Load System" at bounding box center [747, 190] width 98 height 34
click at [709, 184] on button "Load System" at bounding box center [747, 190] width 98 height 34
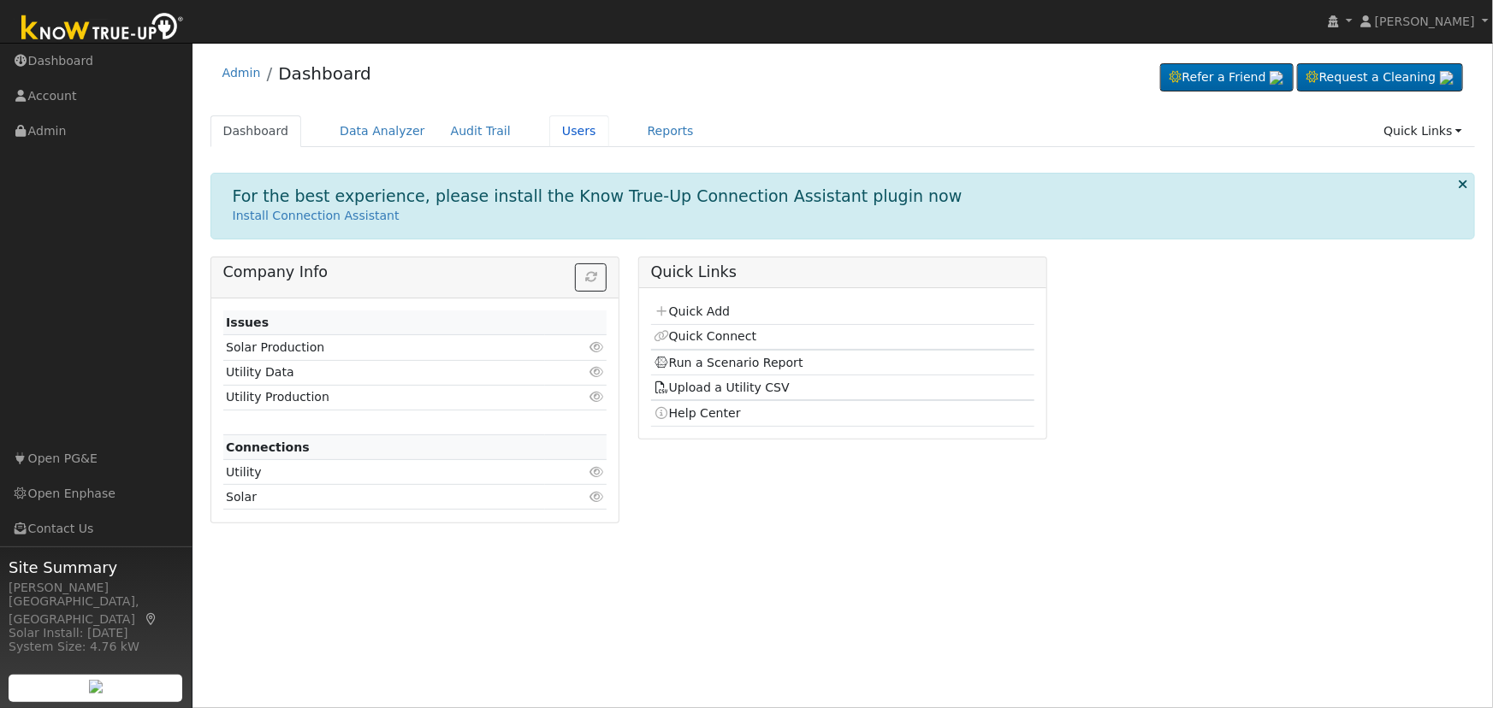
click at [553, 125] on link "Users" at bounding box center [579, 131] width 60 height 32
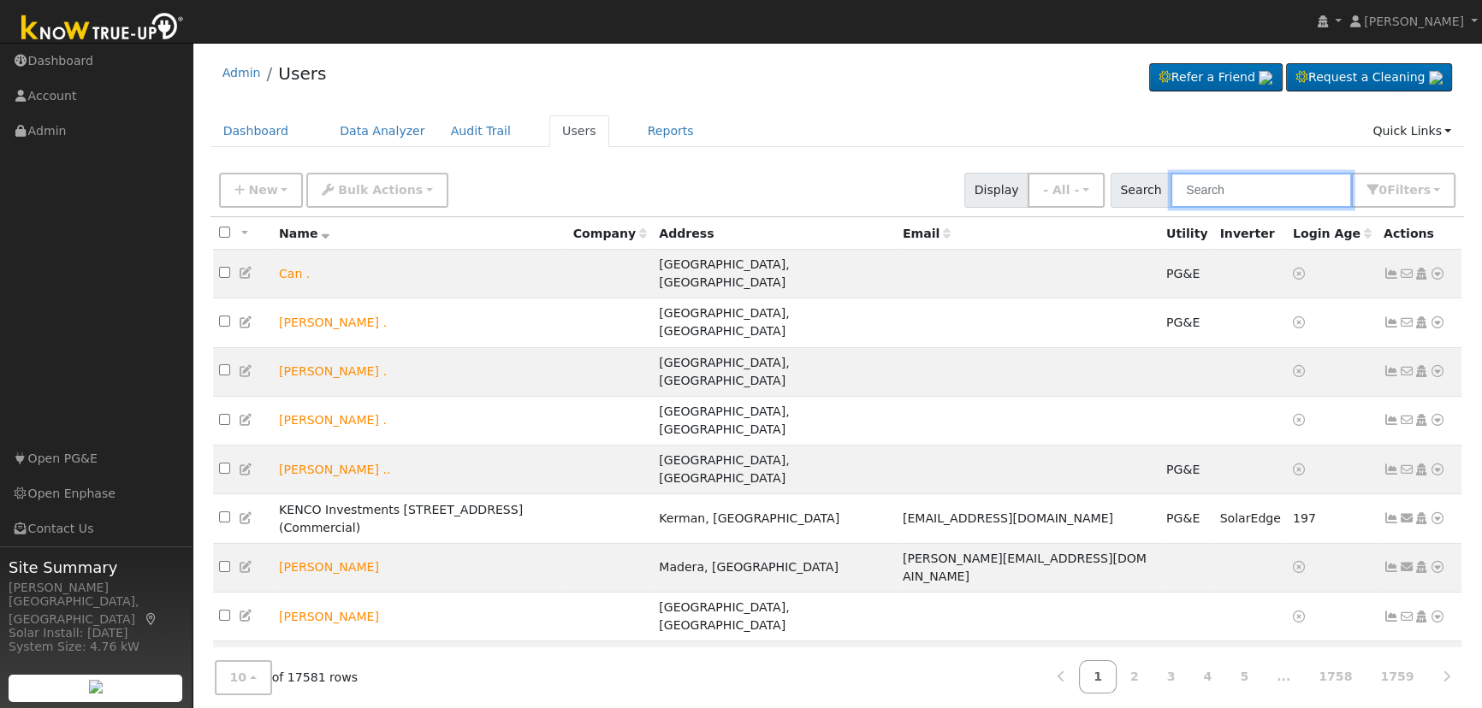
click at [1207, 187] on input "text" at bounding box center [1260, 190] width 181 height 35
paste input "[PERSON_NAME]"
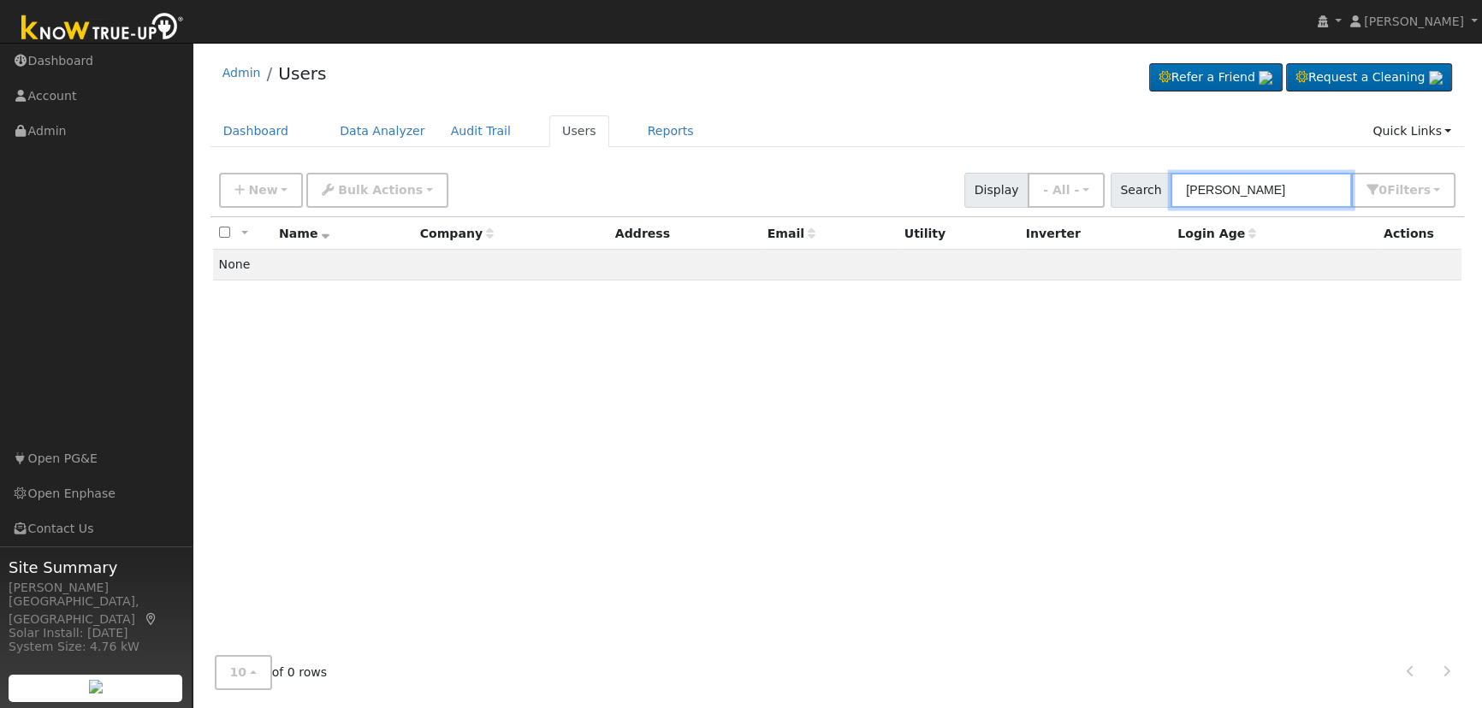
click at [1270, 180] on input "[PERSON_NAME]" at bounding box center [1260, 190] width 181 height 35
click at [1266, 187] on input "[PERSON_NAME]" at bounding box center [1260, 190] width 181 height 35
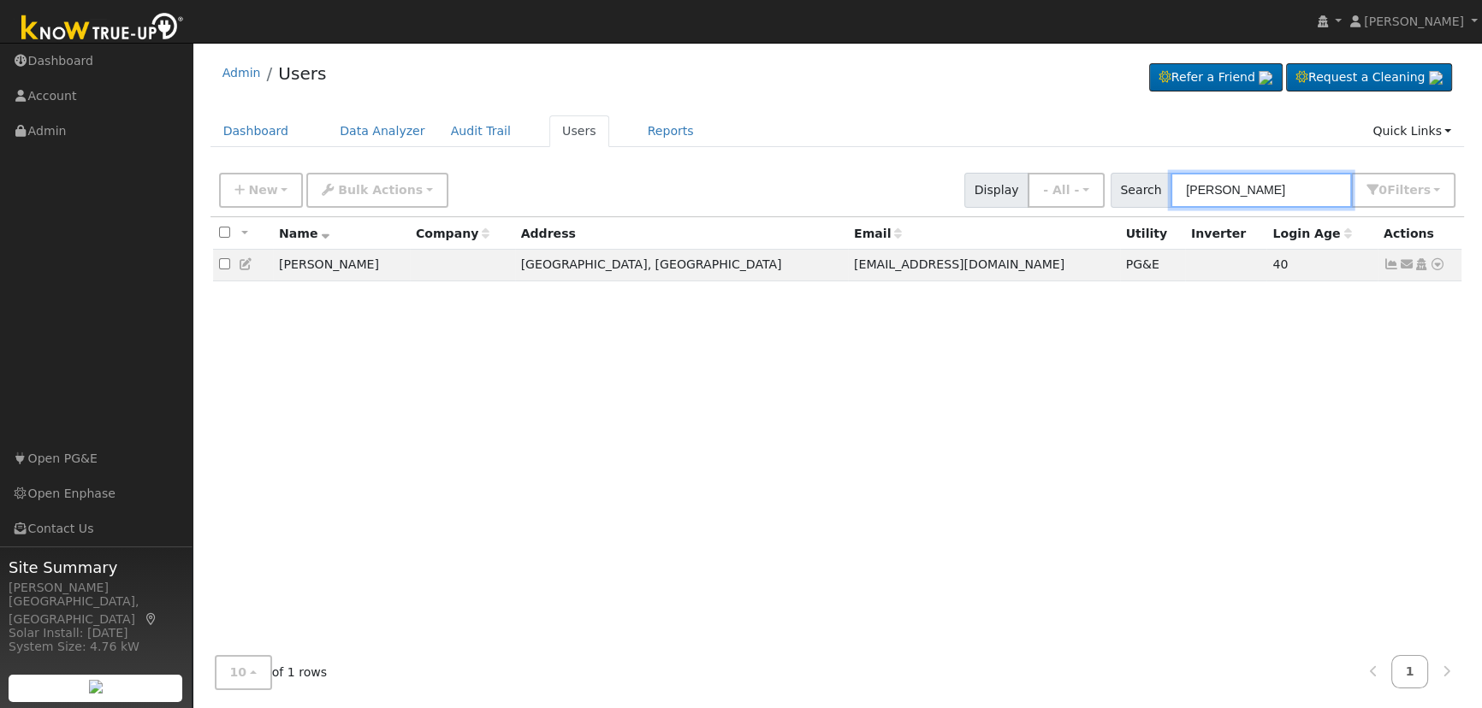
type input "[PERSON_NAME]"
click at [1422, 265] on icon at bounding box center [1420, 264] width 15 height 12
